Goal: Information Seeking & Learning: Find specific fact

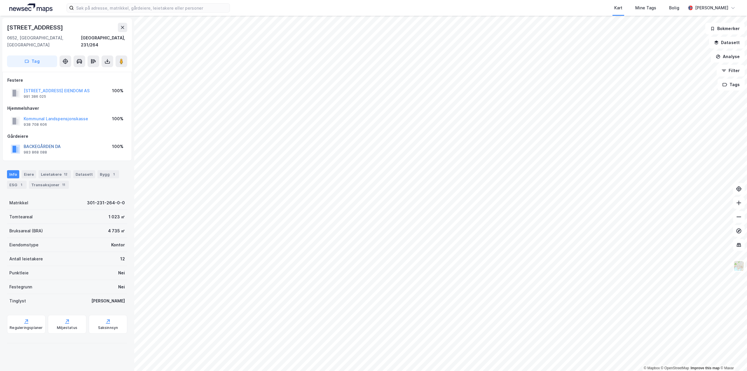
click at [0, 0] on button "BACKEGÅRDEN DA" at bounding box center [0, 0] width 0 height 0
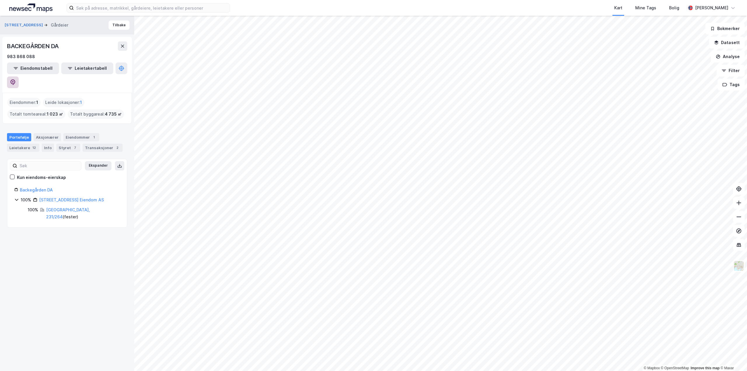
click at [15, 79] on icon at bounding box center [12, 82] width 5 height 6
